Goal: Task Accomplishment & Management: Manage account settings

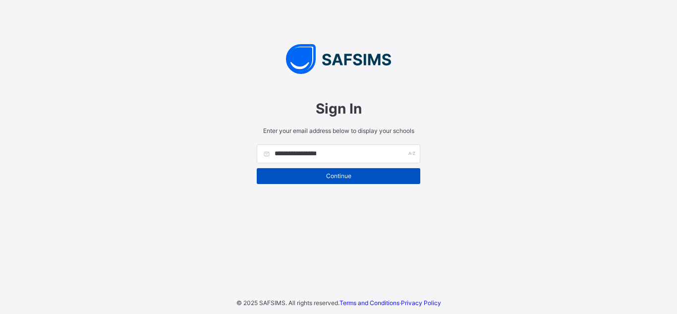
type input "**********"
click at [341, 174] on span "Continue" at bounding box center [338, 175] width 149 height 7
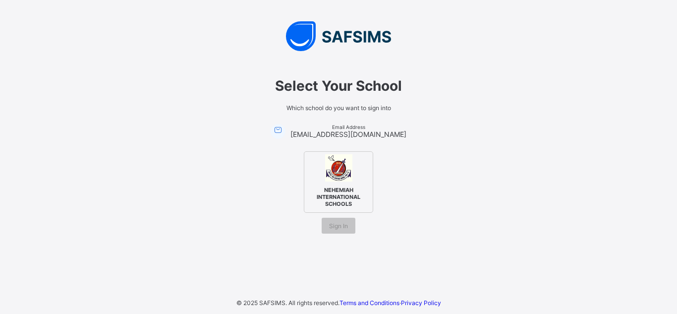
click at [338, 181] on img at bounding box center [338, 167] width 27 height 27
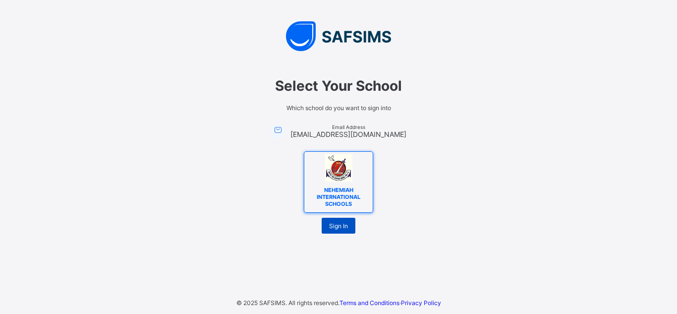
click at [337, 222] on span "Sign In" at bounding box center [338, 225] width 19 height 7
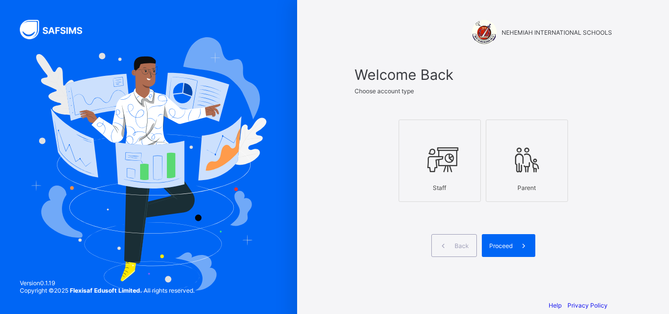
click at [444, 147] on icon at bounding box center [440, 160] width 35 height 30
click at [509, 245] on span "Proceed" at bounding box center [501, 245] width 23 height 7
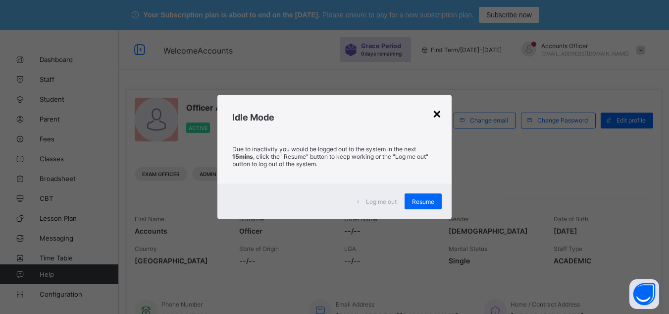
click at [439, 116] on div "×" at bounding box center [437, 113] width 9 height 17
